Goal: Use online tool/utility: Utilize a website feature to perform a specific function

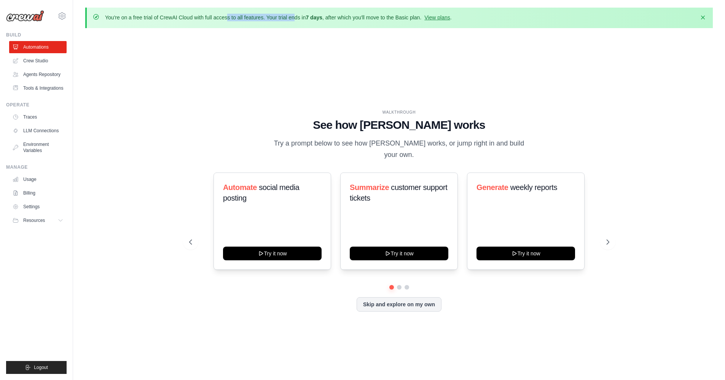
drag, startPoint x: 174, startPoint y: 16, endPoint x: 245, endPoint y: 20, distance: 70.5
click at [245, 20] on p "You're on a free trial of CrewAI Cloud with full access to all features. Your t…" at bounding box center [278, 18] width 347 height 8
drag, startPoint x: 272, startPoint y: 19, endPoint x: 315, endPoint y: 19, distance: 43.8
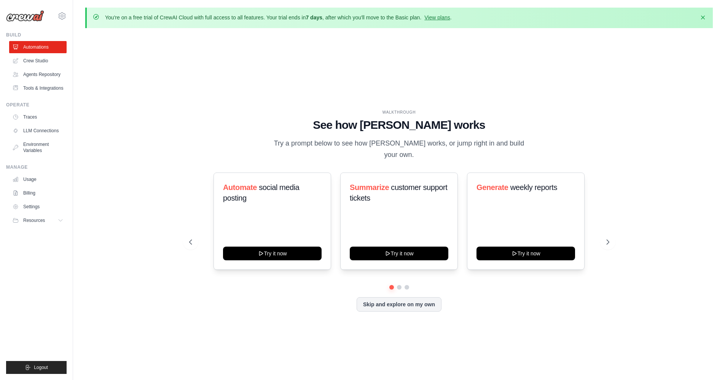
click at [315, 19] on p "You're on a free trial of CrewAI Cloud with full access to all features. Your t…" at bounding box center [278, 18] width 347 height 8
click at [315, 19] on strong "7 days" at bounding box center [314, 17] width 17 height 6
drag, startPoint x: 375, startPoint y: 133, endPoint x: 412, endPoint y: 133, distance: 37.3
click at [412, 132] on h1 "See how [PERSON_NAME] works" at bounding box center [399, 125] width 420 height 14
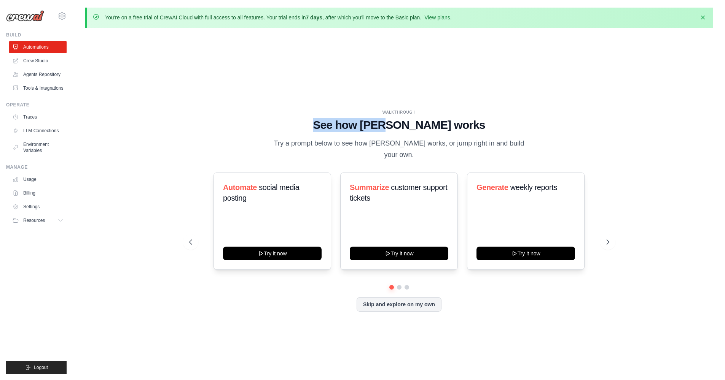
click at [412, 132] on h1 "See how [PERSON_NAME] works" at bounding box center [399, 125] width 420 height 14
click at [34, 60] on link "Crew Studio" at bounding box center [38, 61] width 57 height 12
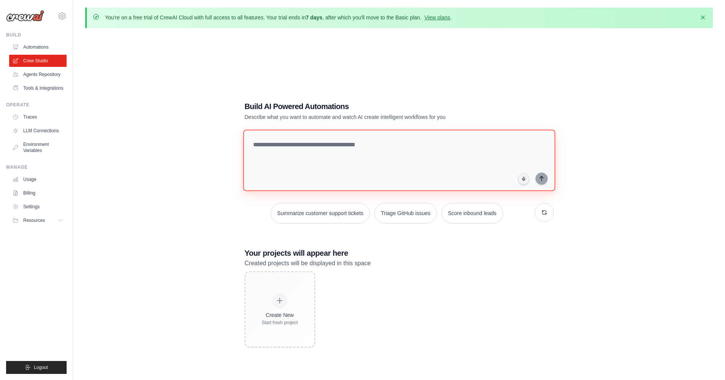
click at [289, 146] on textarea at bounding box center [399, 161] width 312 height 62
click at [290, 165] on textarea at bounding box center [399, 161] width 312 height 62
type textarea "**********"
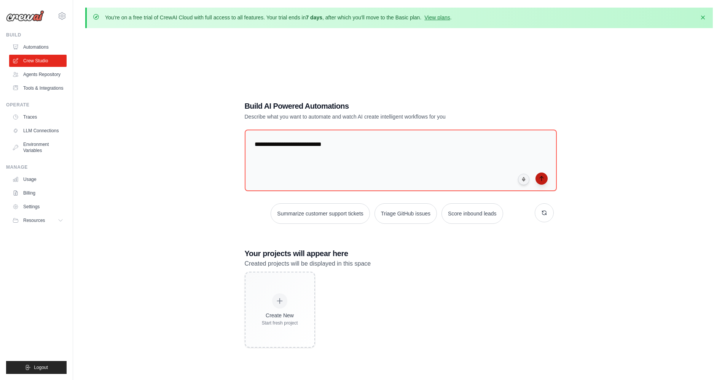
click at [543, 178] on icon "submit" at bounding box center [541, 179] width 6 height 6
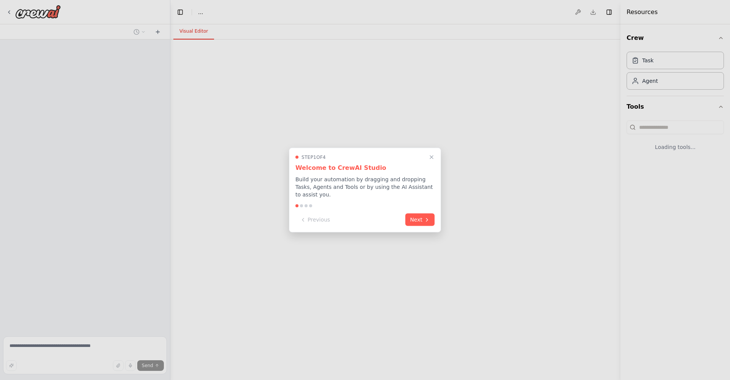
click at [703, 18] on div at bounding box center [365, 190] width 730 height 380
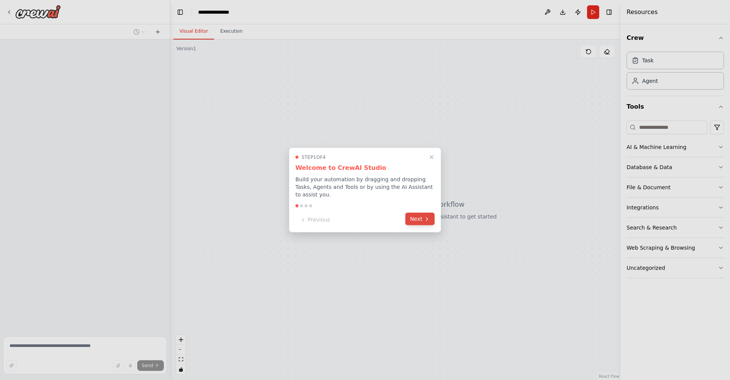
click at [410, 223] on button "Next" at bounding box center [420, 219] width 29 height 13
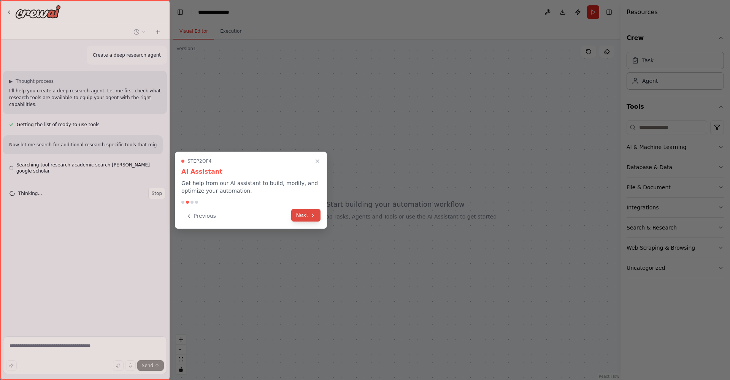
click at [309, 218] on button "Next" at bounding box center [305, 215] width 29 height 13
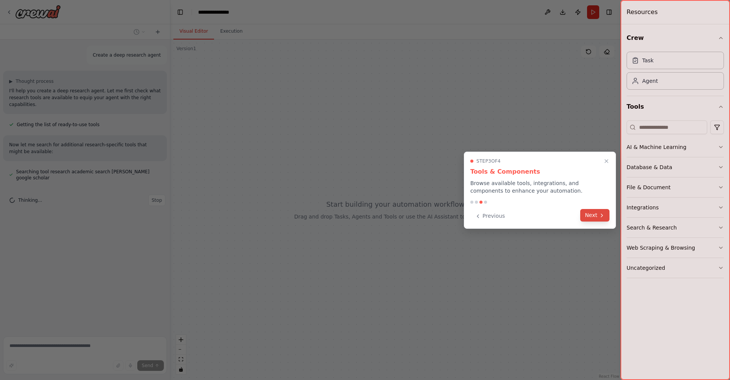
click at [594, 220] on button "Next" at bounding box center [595, 215] width 29 height 13
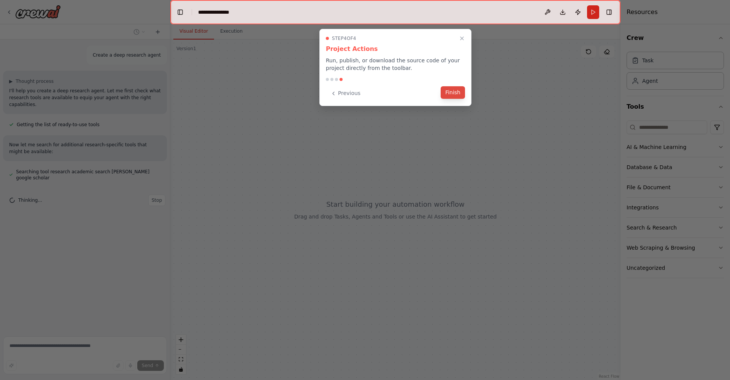
click at [455, 91] on button "Finish" at bounding box center [453, 92] width 24 height 13
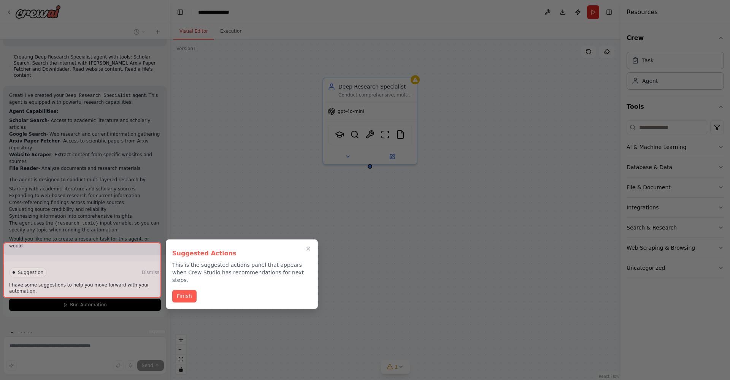
scroll to position [175, 0]
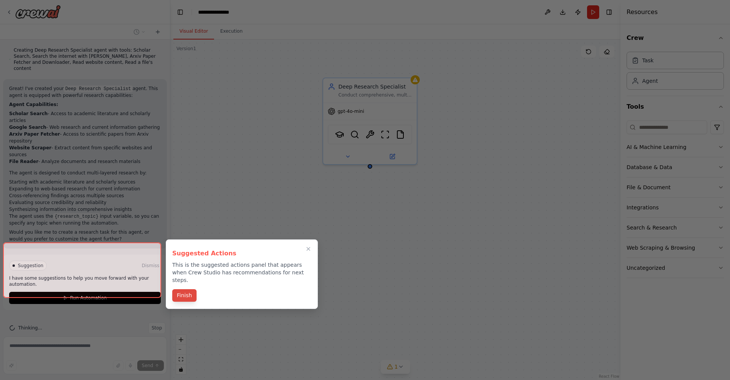
click at [178, 290] on button "Finish" at bounding box center [184, 296] width 24 height 13
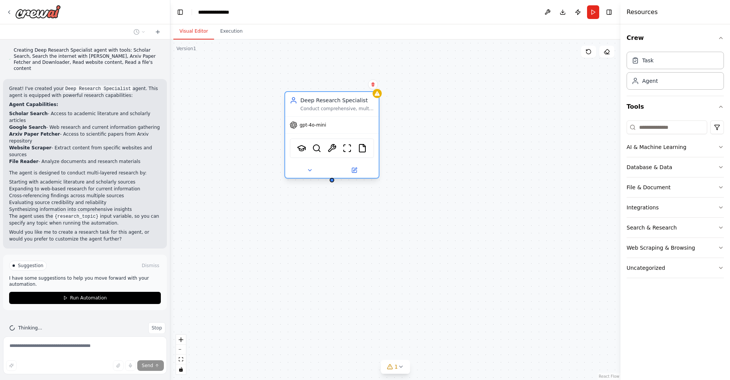
drag, startPoint x: 365, startPoint y: 99, endPoint x: 340, endPoint y: 114, distance: 29.0
click at [340, 114] on div "Deep Research Specialist Conduct comprehensive, multi-layered research on {rese…" at bounding box center [332, 104] width 94 height 24
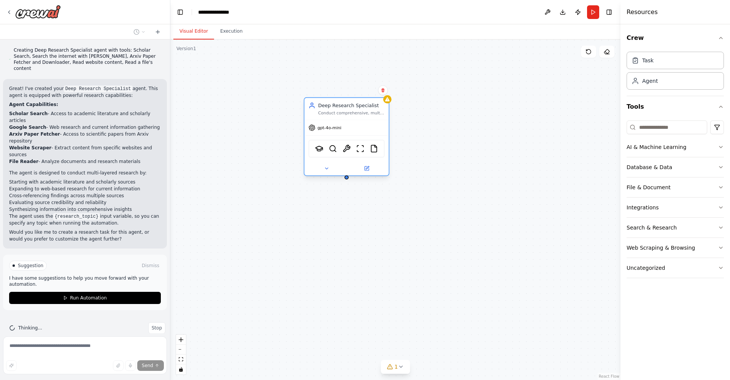
click at [353, 116] on div "Deep Research Specialist Conduct comprehensive, multi-layered research on {rese…" at bounding box center [347, 109] width 84 height 22
click at [348, 180] on div "Deep Research Specialist Conduct comprehensive, multi-layered research on {rese…" at bounding box center [395, 210] width 450 height 341
drag, startPoint x: 346, startPoint y: 180, endPoint x: 430, endPoint y: 253, distance: 111.3
click at [430, 253] on div "Deep Research Specialist Conduct comprehensive, multi-layered research on {rese…" at bounding box center [395, 210] width 450 height 341
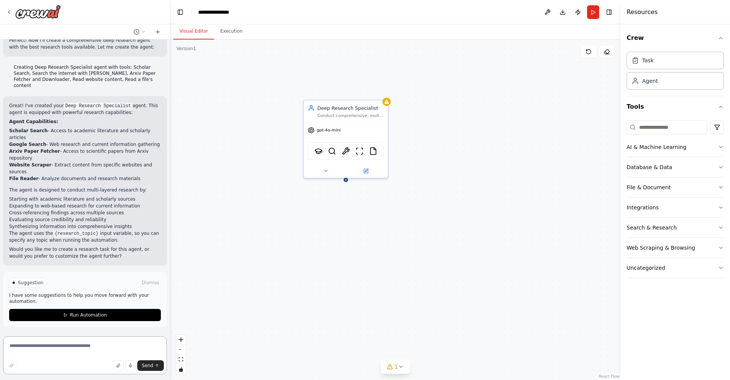
scroll to position [145, 0]
